Goal: Task Accomplishment & Management: Manage account settings

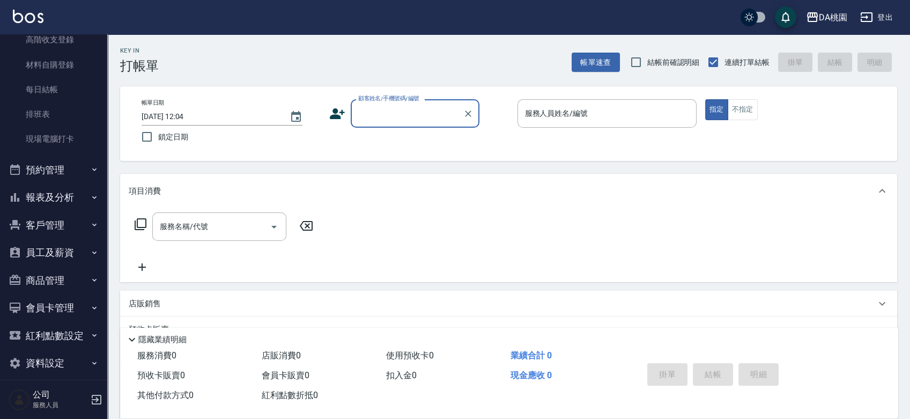
scroll to position [119, 0]
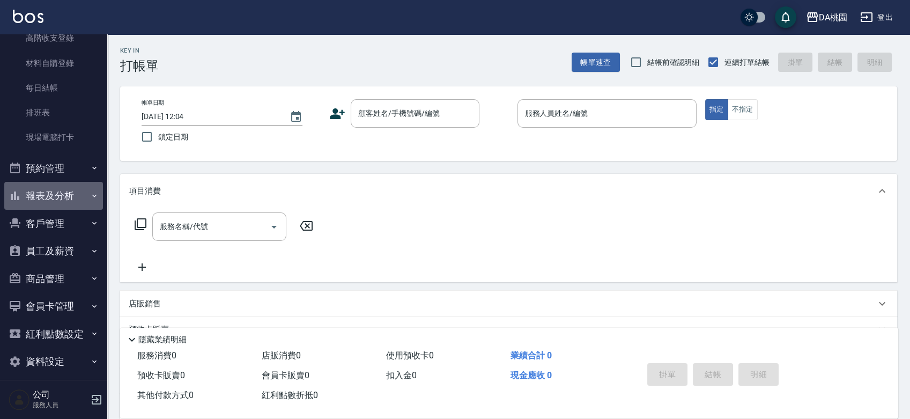
click at [69, 188] on button "報表及分析" at bounding box center [53, 196] width 99 height 28
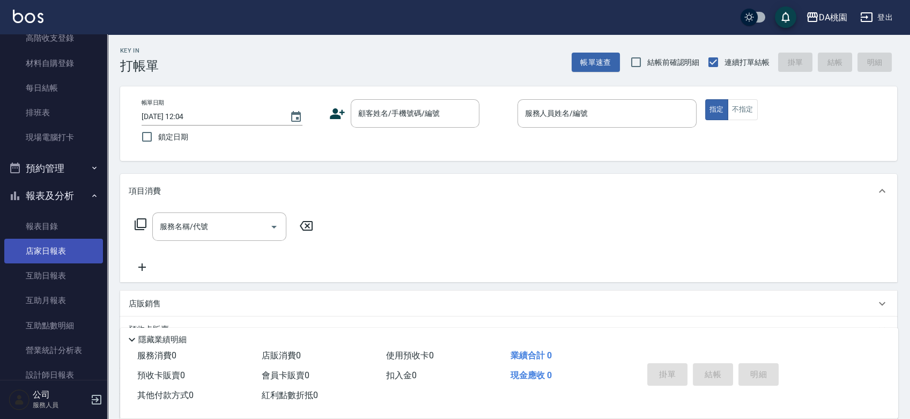
click at [60, 257] on link "店家日報表" at bounding box center [53, 251] width 99 height 25
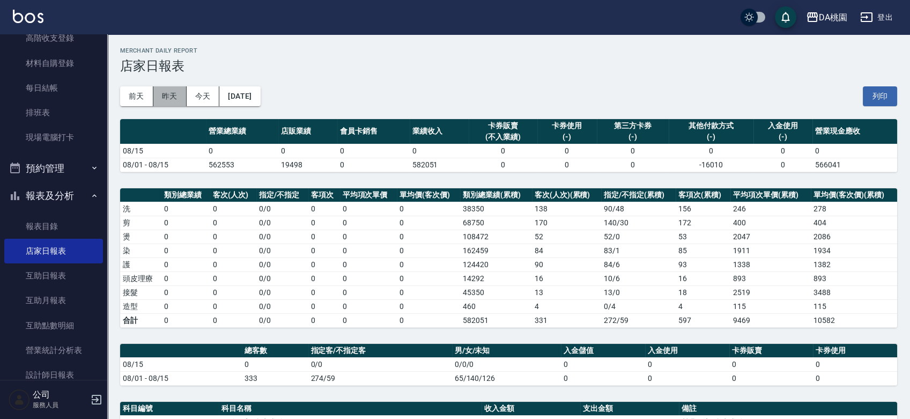
click at [176, 95] on button "昨天" at bounding box center [169, 96] width 33 height 20
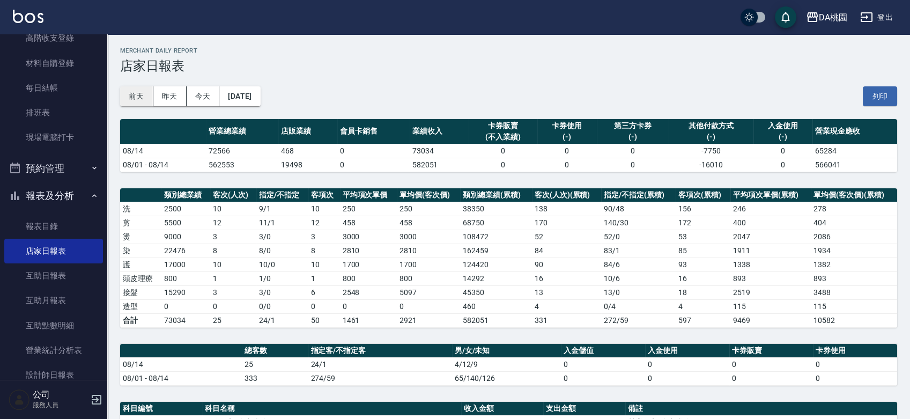
click at [132, 102] on button "前天" at bounding box center [136, 96] width 33 height 20
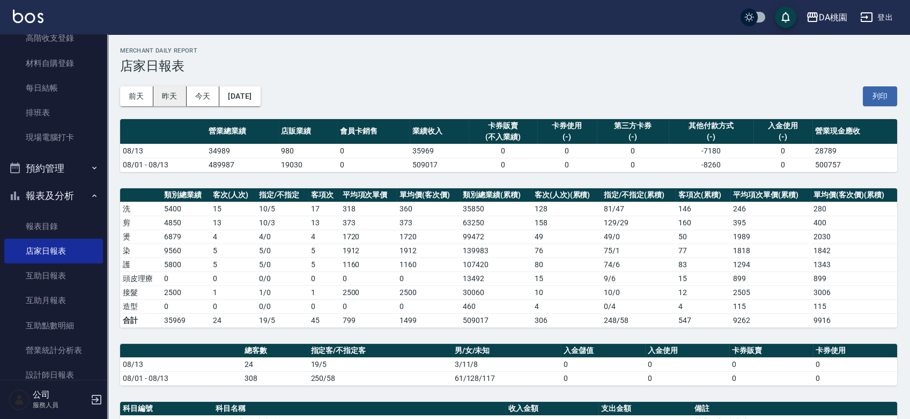
click at [176, 98] on button "昨天" at bounding box center [169, 96] width 33 height 20
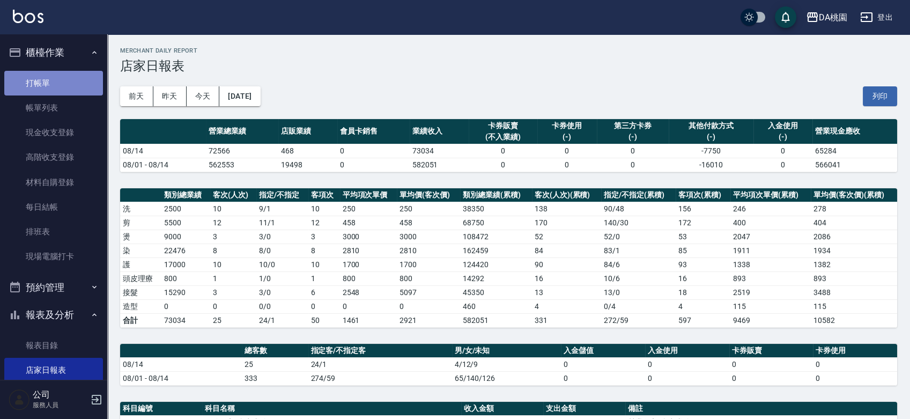
click at [53, 77] on link "打帳單" at bounding box center [53, 83] width 99 height 25
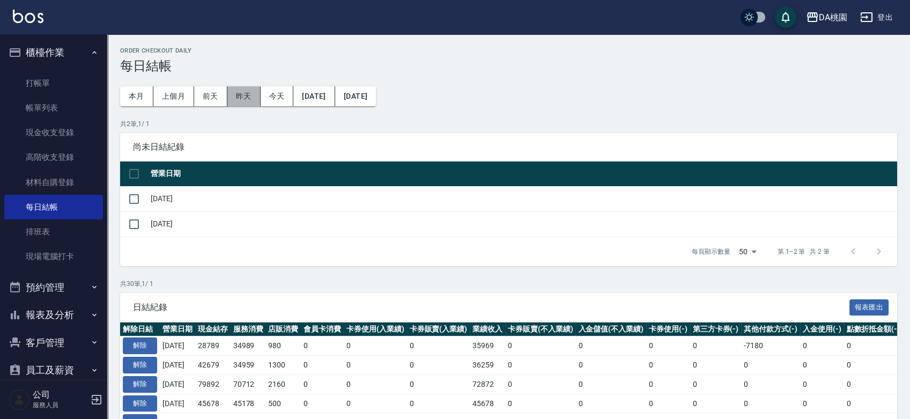
click at [244, 97] on button "昨天" at bounding box center [243, 96] width 33 height 20
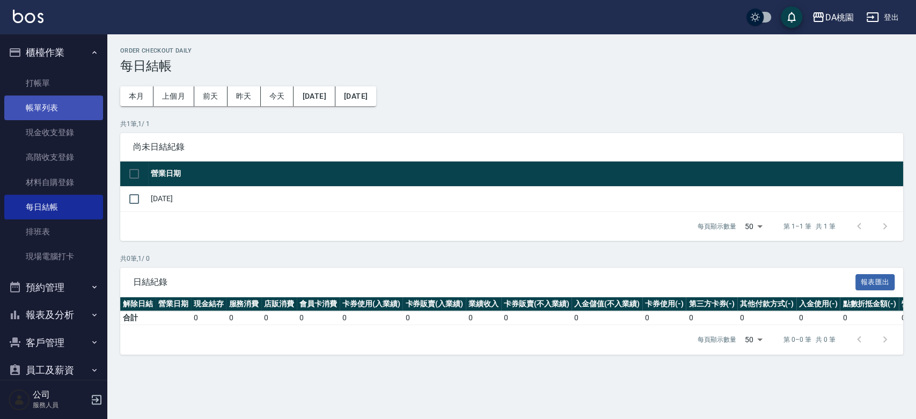
click at [57, 106] on link "帳單列表" at bounding box center [53, 107] width 99 height 25
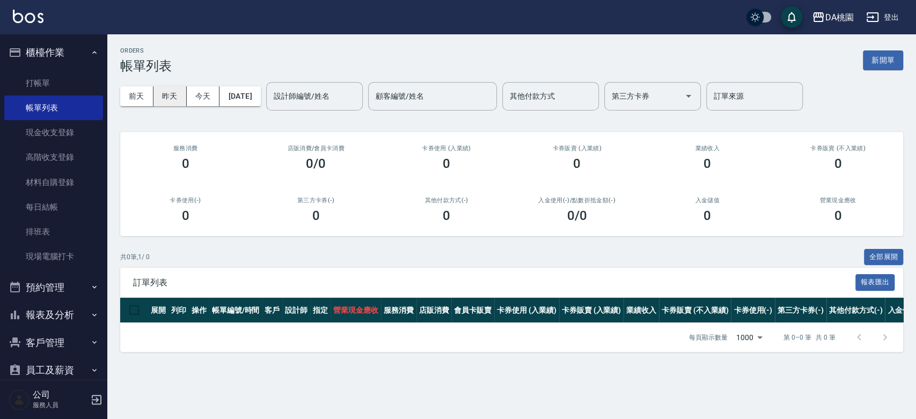
click at [176, 99] on button "昨天" at bounding box center [169, 96] width 33 height 20
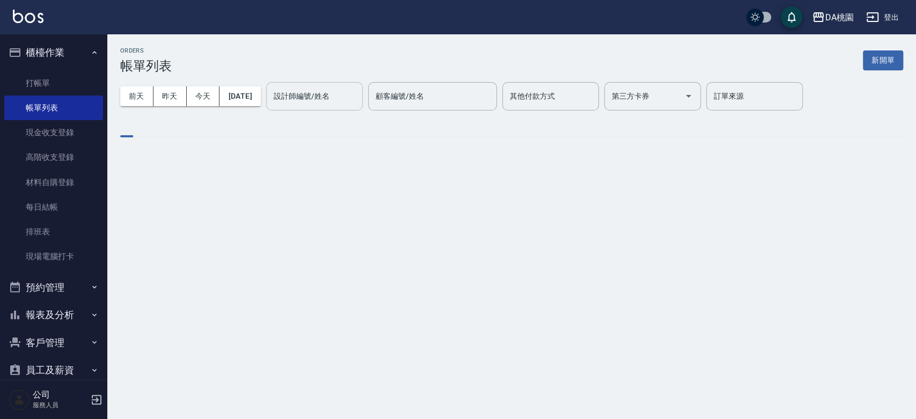
click at [342, 100] on div "設計師編號/姓名 設計師編號/姓名" at bounding box center [314, 96] width 97 height 28
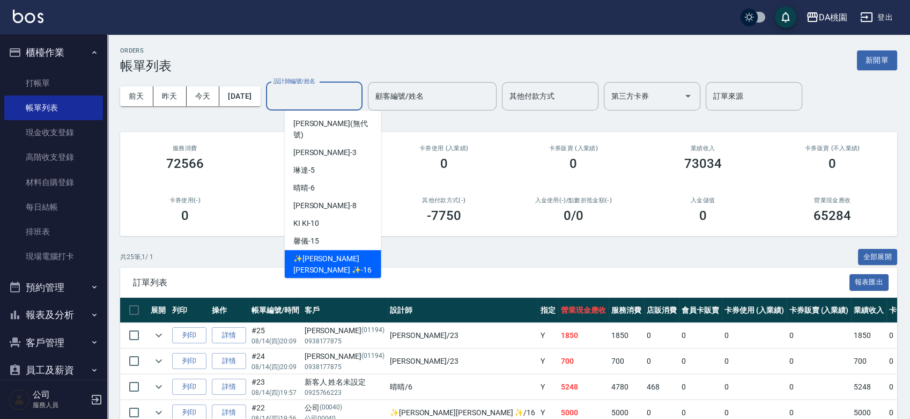
click at [323, 253] on span "✨[PERSON_NAME][PERSON_NAME] ✨ -16" at bounding box center [332, 264] width 79 height 23
type input "✨[PERSON_NAME][PERSON_NAME] ✨-16"
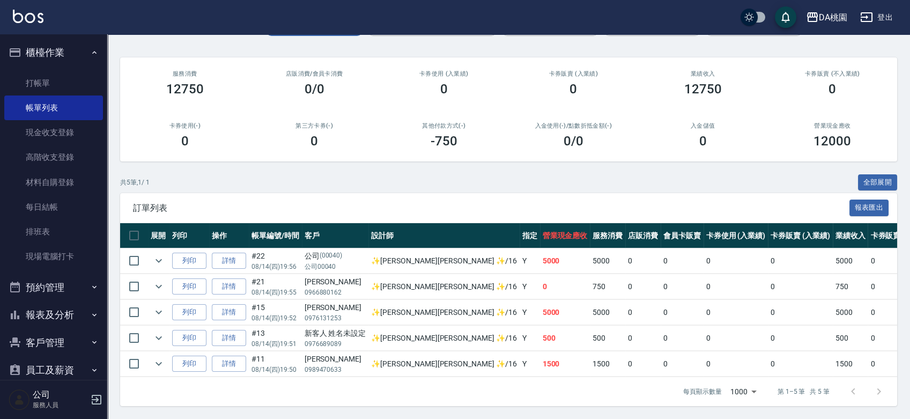
scroll to position [83, 0]
click at [239, 255] on link "詳情" at bounding box center [229, 261] width 34 height 17
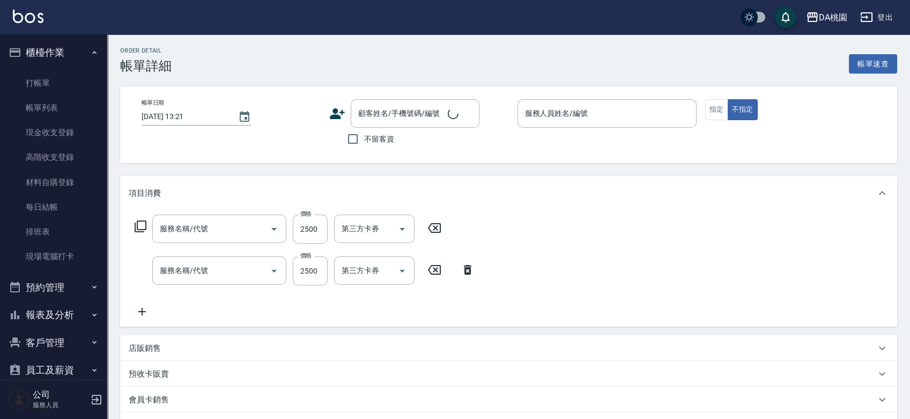
type input "鱗脂質護髮(互助)(609)"
type input "離子燙-互助(201)"
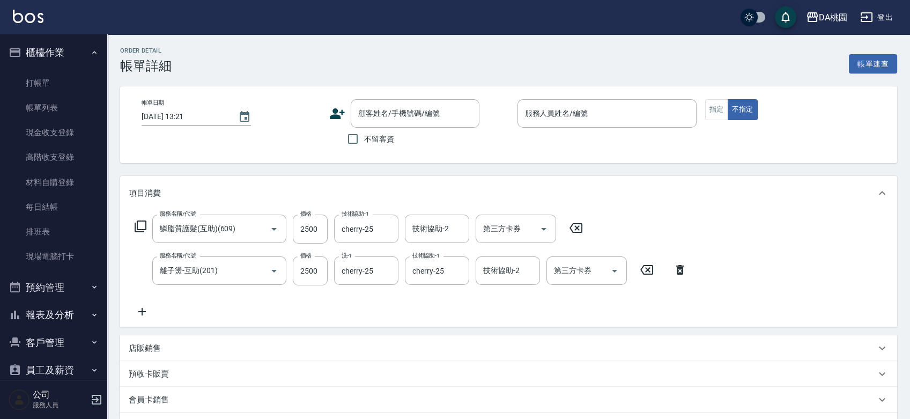
type input "[DATE] 19:56"
type input "✨[PERSON_NAME][PERSON_NAME] ✨-16"
type input "500"
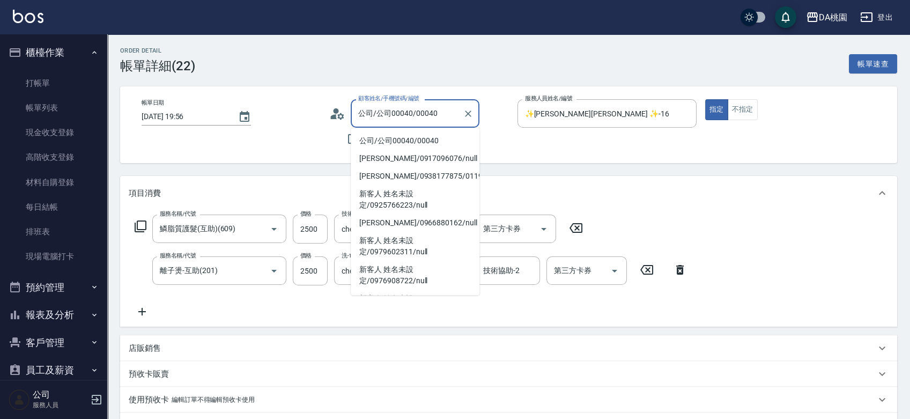
click at [450, 121] on input "公司/公司00040/00040" at bounding box center [407, 113] width 103 height 19
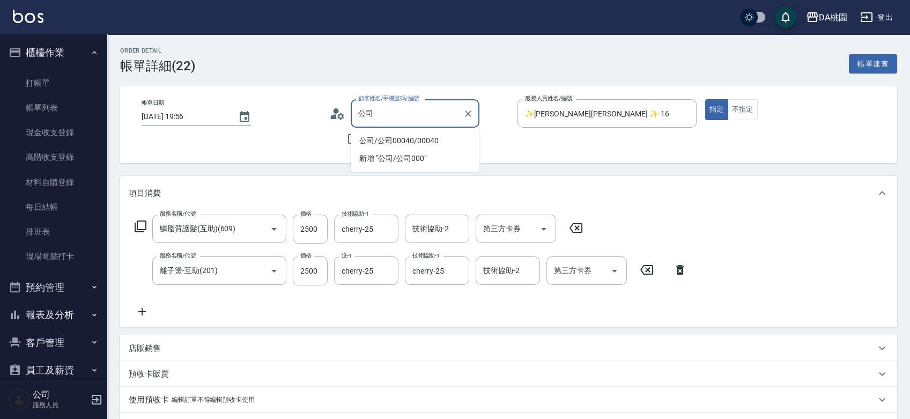
type input "公"
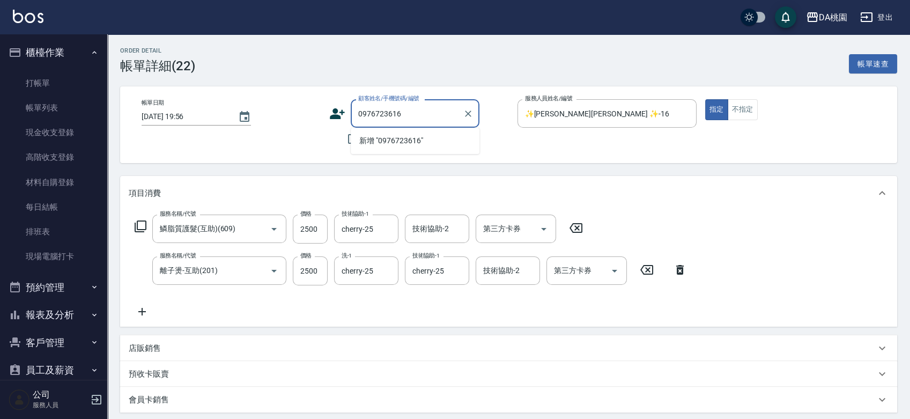
type input "0976723616"
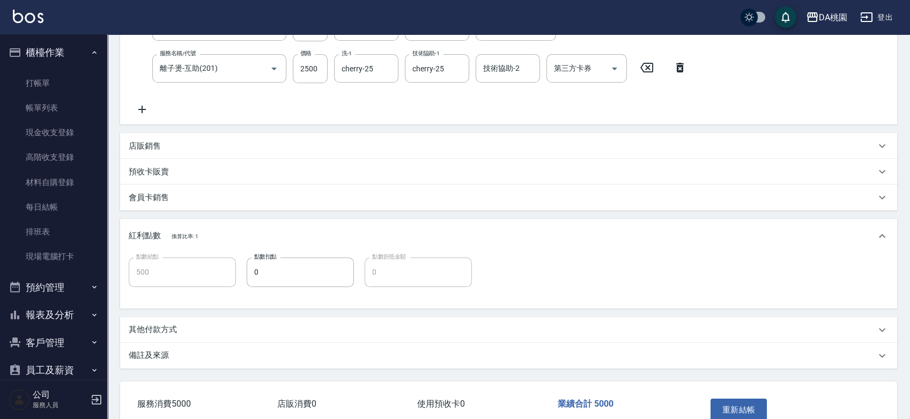
scroll to position [266, 0]
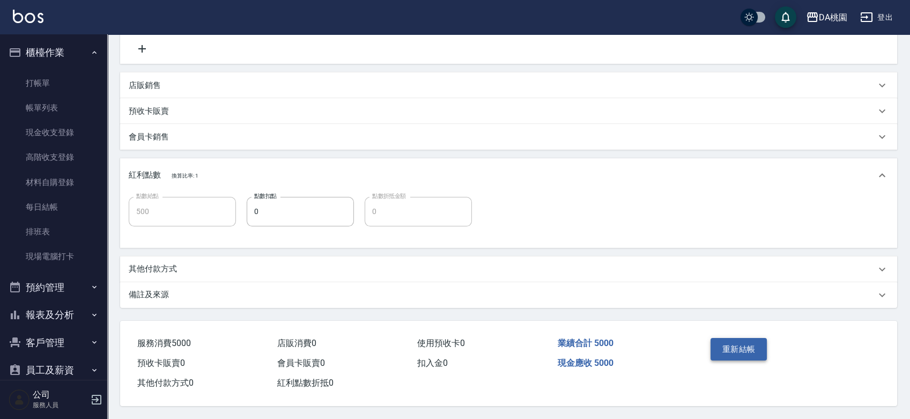
click at [727, 347] on button "重新結帳" at bounding box center [739, 349] width 57 height 23
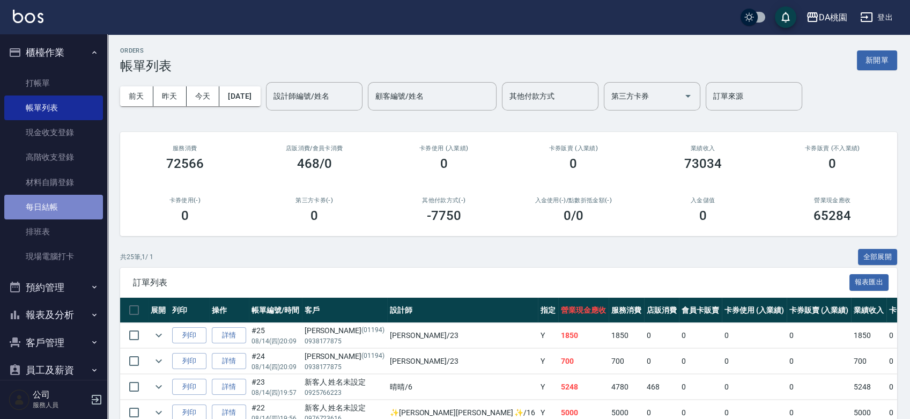
click at [64, 211] on link "每日結帳" at bounding box center [53, 207] width 99 height 25
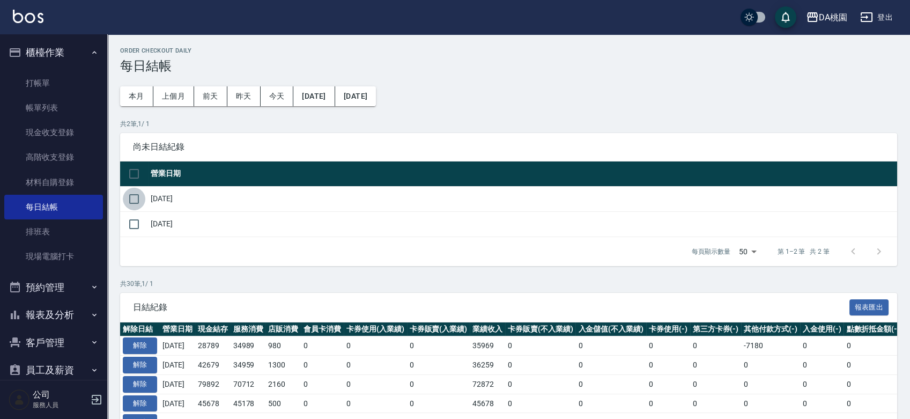
click at [131, 204] on input "checkbox" at bounding box center [134, 199] width 23 height 23
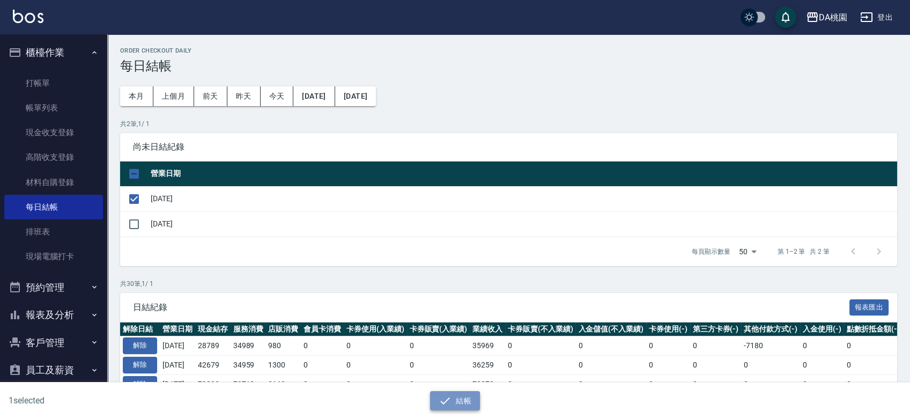
click at [447, 397] on icon "button" at bounding box center [445, 400] width 13 height 13
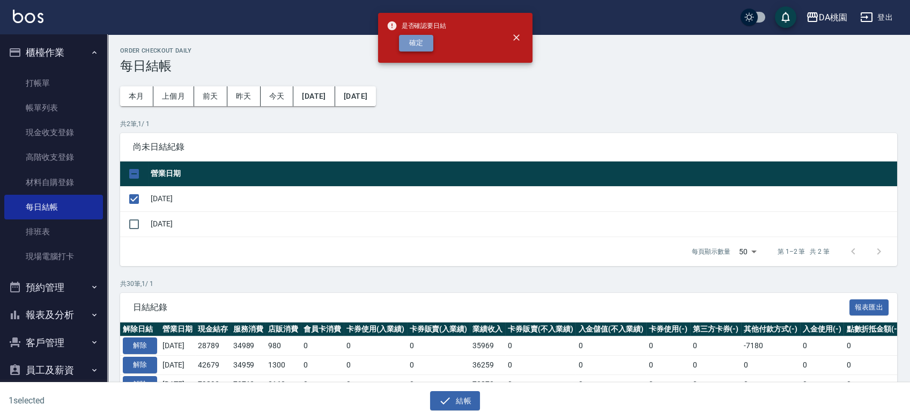
click at [418, 37] on button "確定" at bounding box center [416, 43] width 34 height 17
checkbox input "false"
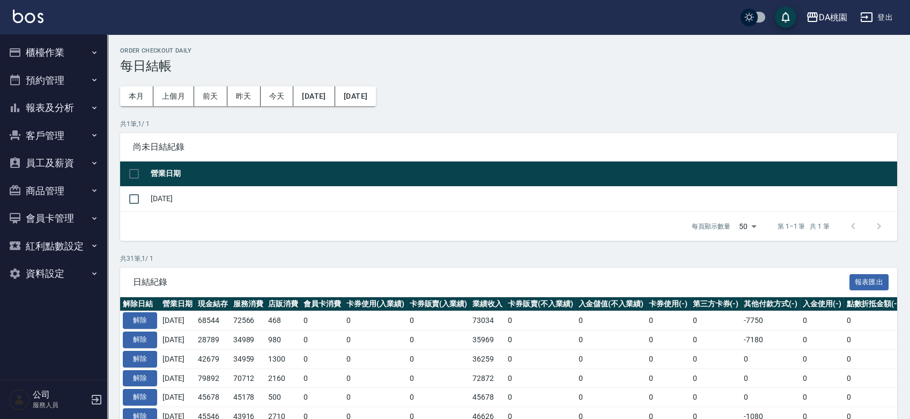
click at [48, 51] on button "櫃檯作業" at bounding box center [53, 53] width 99 height 28
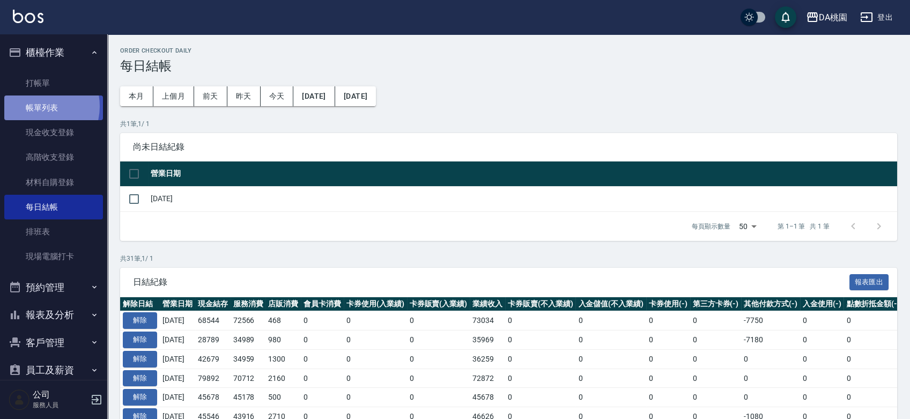
click at [36, 106] on link "帳單列表" at bounding box center [53, 107] width 99 height 25
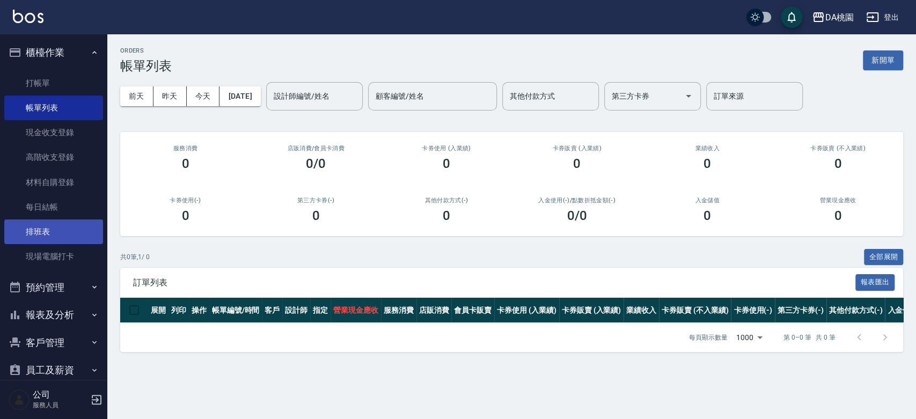
click at [46, 226] on link "排班表" at bounding box center [53, 231] width 99 height 25
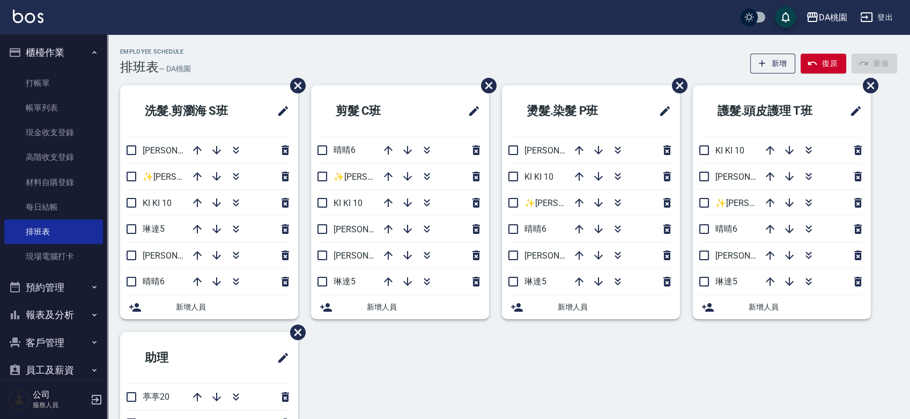
click at [536, 60] on div "Employee Schedule 排班表 — DA桃園 新增 復原 重做" at bounding box center [508, 61] width 777 height 26
